Goal: Task Accomplishment & Management: Use online tool/utility

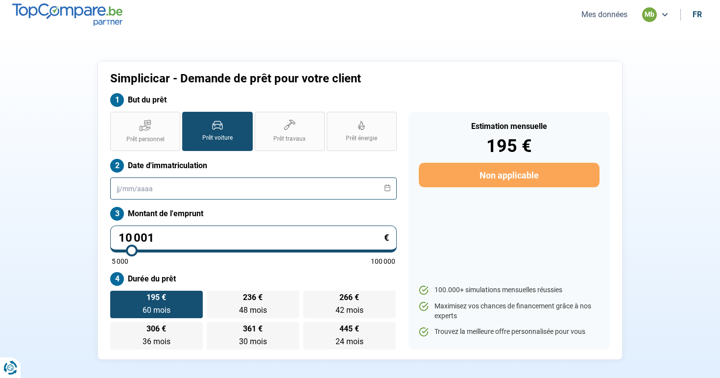
click at [233, 195] on input "text" at bounding box center [253, 188] width 287 height 22
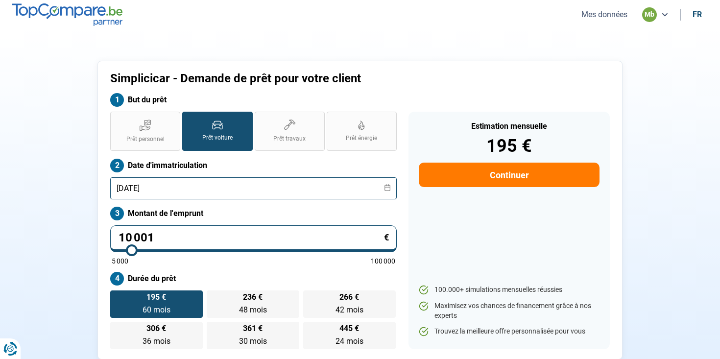
type input "[DATE]"
click at [264, 237] on input "10 001" at bounding box center [253, 238] width 287 height 27
type input "1"
type input "5000"
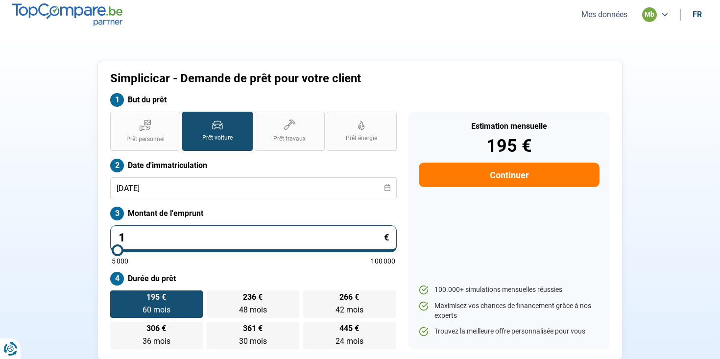
type input "18"
type input "5000"
type input "188"
type input "5000"
type input "1 888"
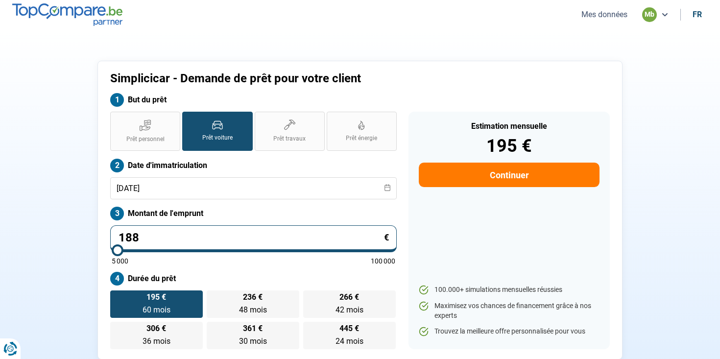
type input "5000"
type input "188"
type input "5000"
type input "1 889"
type input "5000"
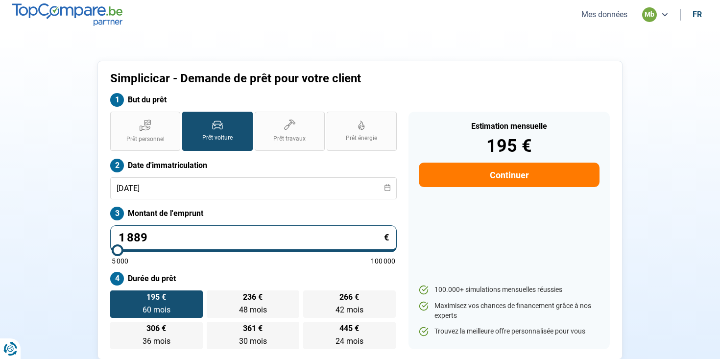
type input "18 898"
type input "19000"
click at [468, 90] on div "Simplicicar - Demande de prêt pour votre client" at bounding box center [295, 83] width 383 height 22
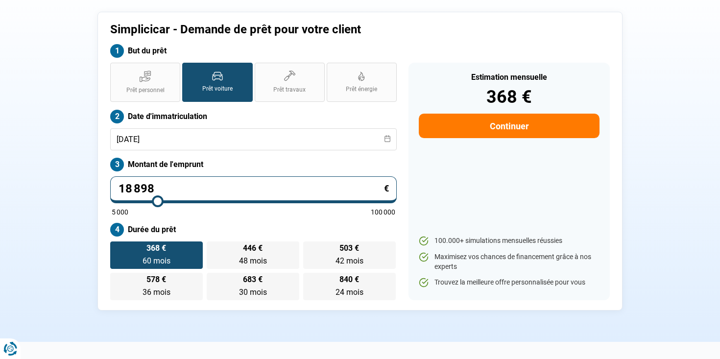
scroll to position [50, 0]
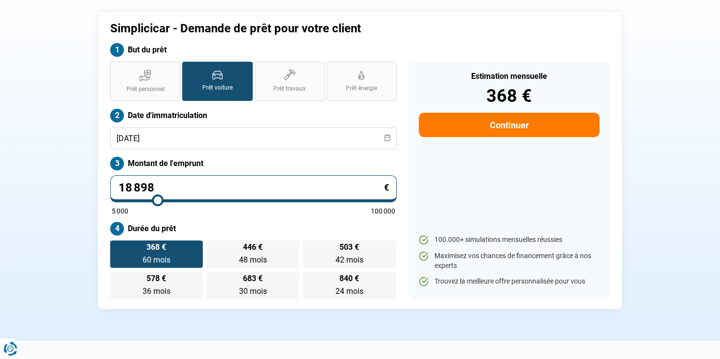
click at [164, 258] on span "60 mois" at bounding box center [157, 259] width 28 height 9
click at [117, 247] on input "368 € 60 mois 60 mois" at bounding box center [113, 243] width 6 height 6
click at [143, 251] on label "368 € 60 mois 60 mois" at bounding box center [156, 253] width 93 height 27
click at [117, 247] on input "368 € 60 mois 60 mois" at bounding box center [113, 243] width 6 height 6
click at [142, 230] on label "Durée du prêt" at bounding box center [253, 229] width 287 height 14
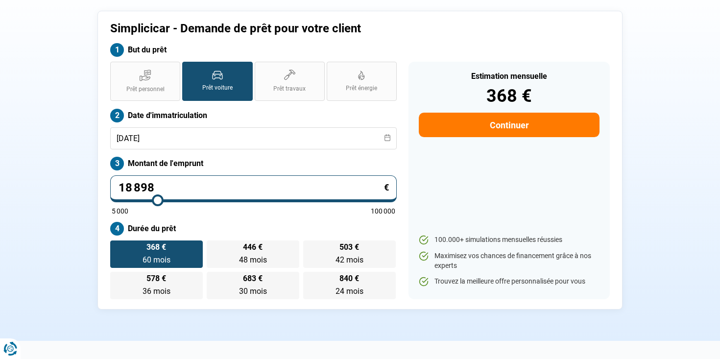
click at [162, 243] on span "368 €" at bounding box center [156, 247] width 20 height 8
click at [117, 242] on input "368 € 60 mois 60 mois" at bounding box center [113, 243] width 6 height 6
drag, startPoint x: 139, startPoint y: 226, endPoint x: 209, endPoint y: 226, distance: 69.5
click at [209, 226] on label "Durée du prêt" at bounding box center [253, 229] width 287 height 14
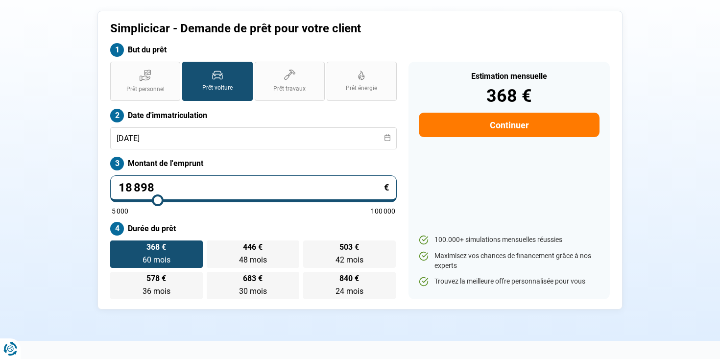
click at [165, 179] on input "18 898" at bounding box center [253, 188] width 287 height 27
click at [163, 172] on div "Prêt personnel Prêt voiture Prêt travaux Prêt énergie Prêt voiture Date d'immat…" at bounding box center [253, 181] width 298 height 238
click at [163, 189] on input "18 898" at bounding box center [253, 188] width 287 height 27
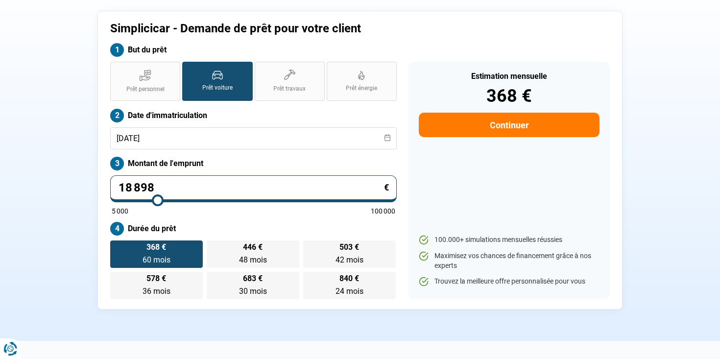
click at [165, 164] on label "Montant de l'emprunt" at bounding box center [253, 164] width 287 height 14
click at [165, 186] on input "18 898" at bounding box center [253, 188] width 287 height 27
click at [167, 167] on label "Montant de l'emprunt" at bounding box center [253, 164] width 287 height 14
click at [167, 181] on input "18 898" at bounding box center [253, 188] width 287 height 27
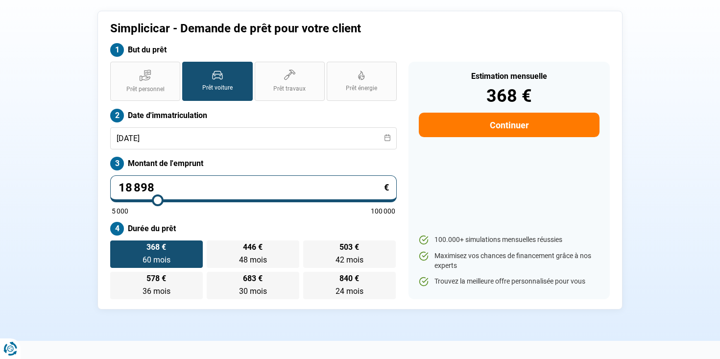
click at [167, 181] on input "18 898" at bounding box center [253, 188] width 287 height 27
click at [171, 167] on label "Montant de l'emprunt" at bounding box center [253, 164] width 287 height 14
click at [171, 184] on input "18 898" at bounding box center [253, 188] width 287 height 27
click at [171, 180] on input "18 898" at bounding box center [253, 188] width 287 height 27
click at [178, 150] on div "Prêt personnel Prêt voiture Prêt travaux Prêt énergie Prêt voiture Date d'immat…" at bounding box center [253, 181] width 298 height 238
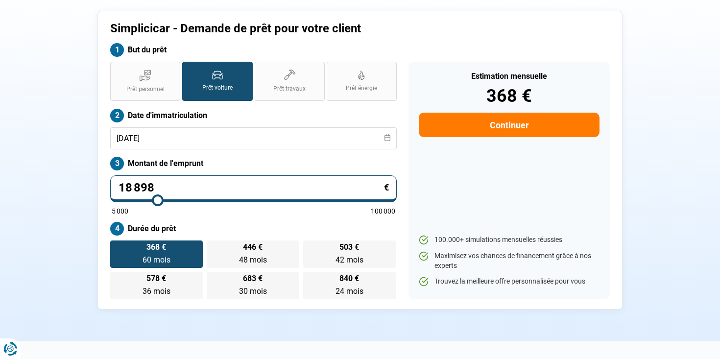
click at [176, 189] on input "18 898" at bounding box center [253, 188] width 287 height 27
click at [183, 167] on label "Montant de l'emprunt" at bounding box center [253, 164] width 287 height 14
click at [191, 184] on input "18 898" at bounding box center [253, 188] width 287 height 27
